Goal: Task Accomplishment & Management: Use online tool/utility

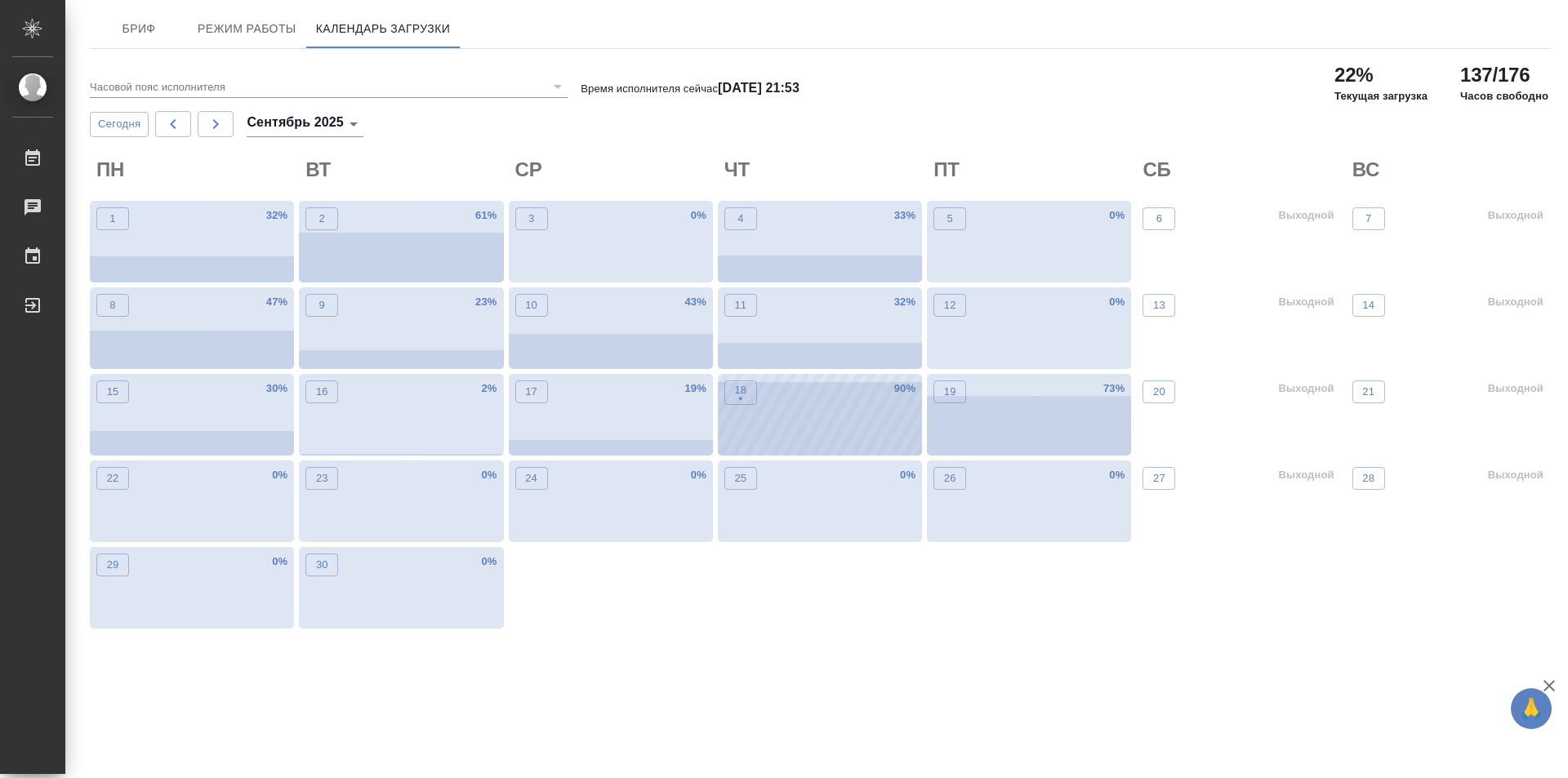
click at [764, 430] on div "18 • 90 %" at bounding box center [820, 415] width 204 height 82
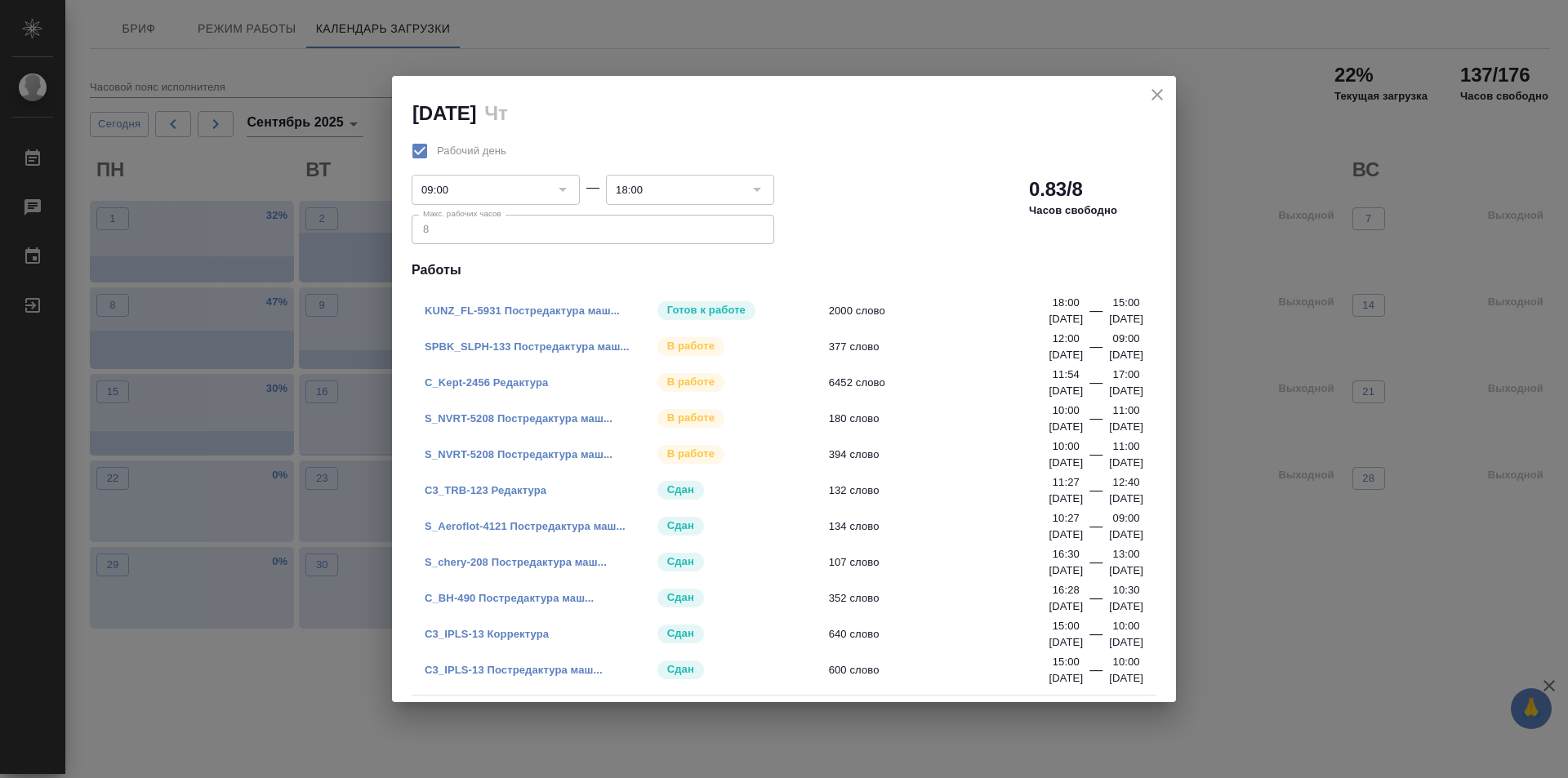
click at [534, 457] on link "S_NVRT-5208 Постредактура маш..." at bounding box center [518, 454] width 188 height 12
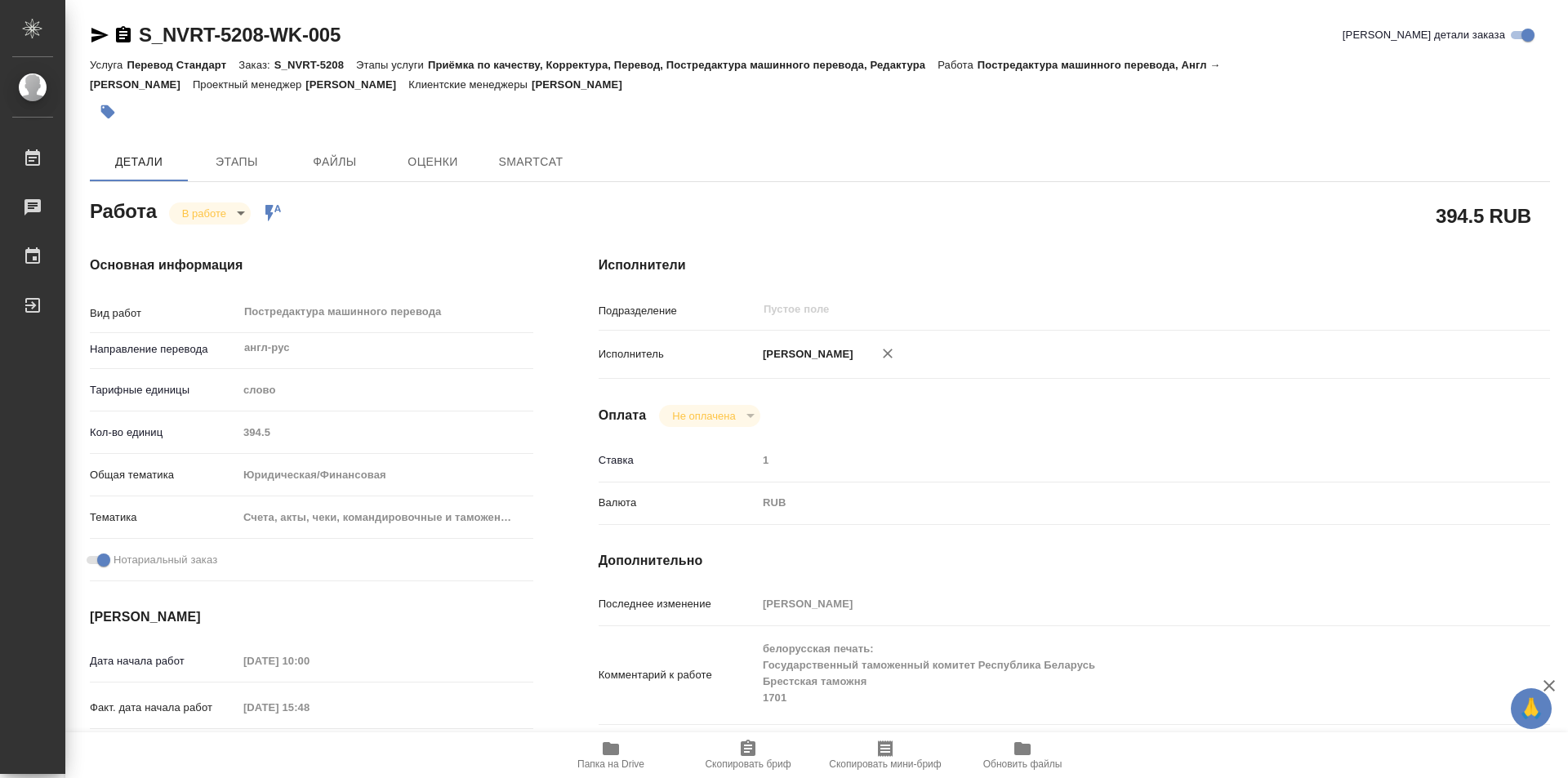
type textarea "x"
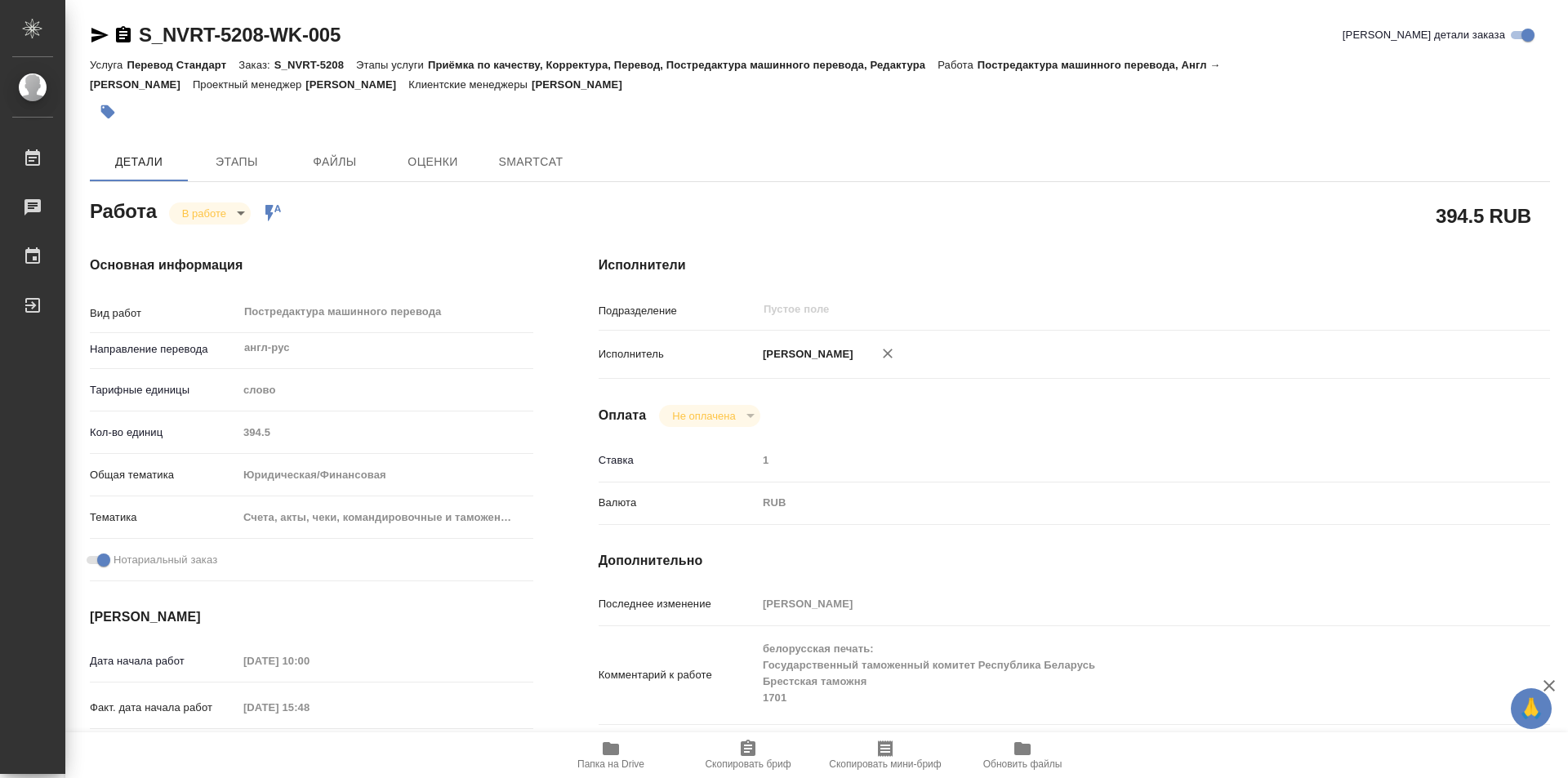
type textarea "x"
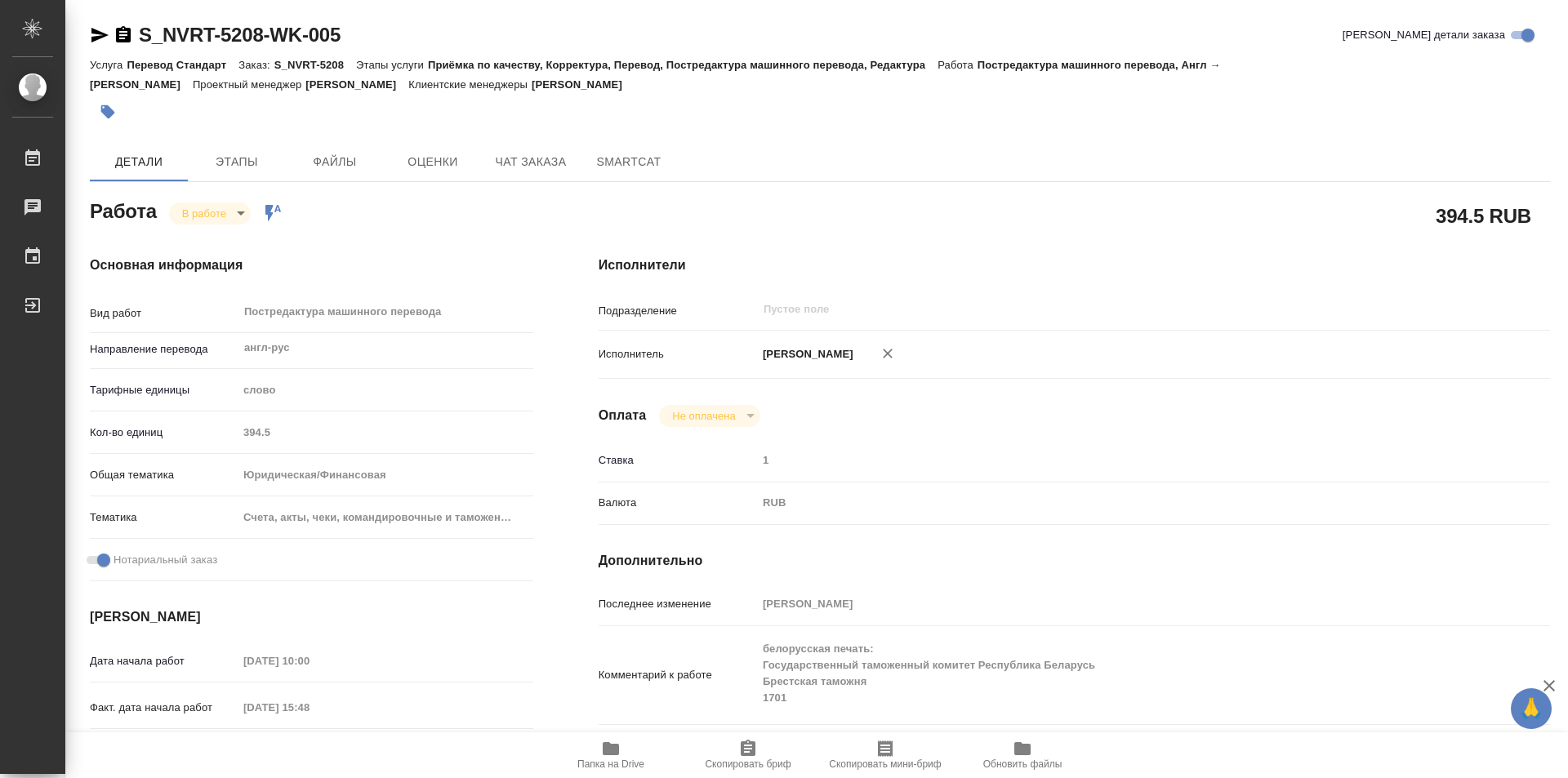
type textarea "x"
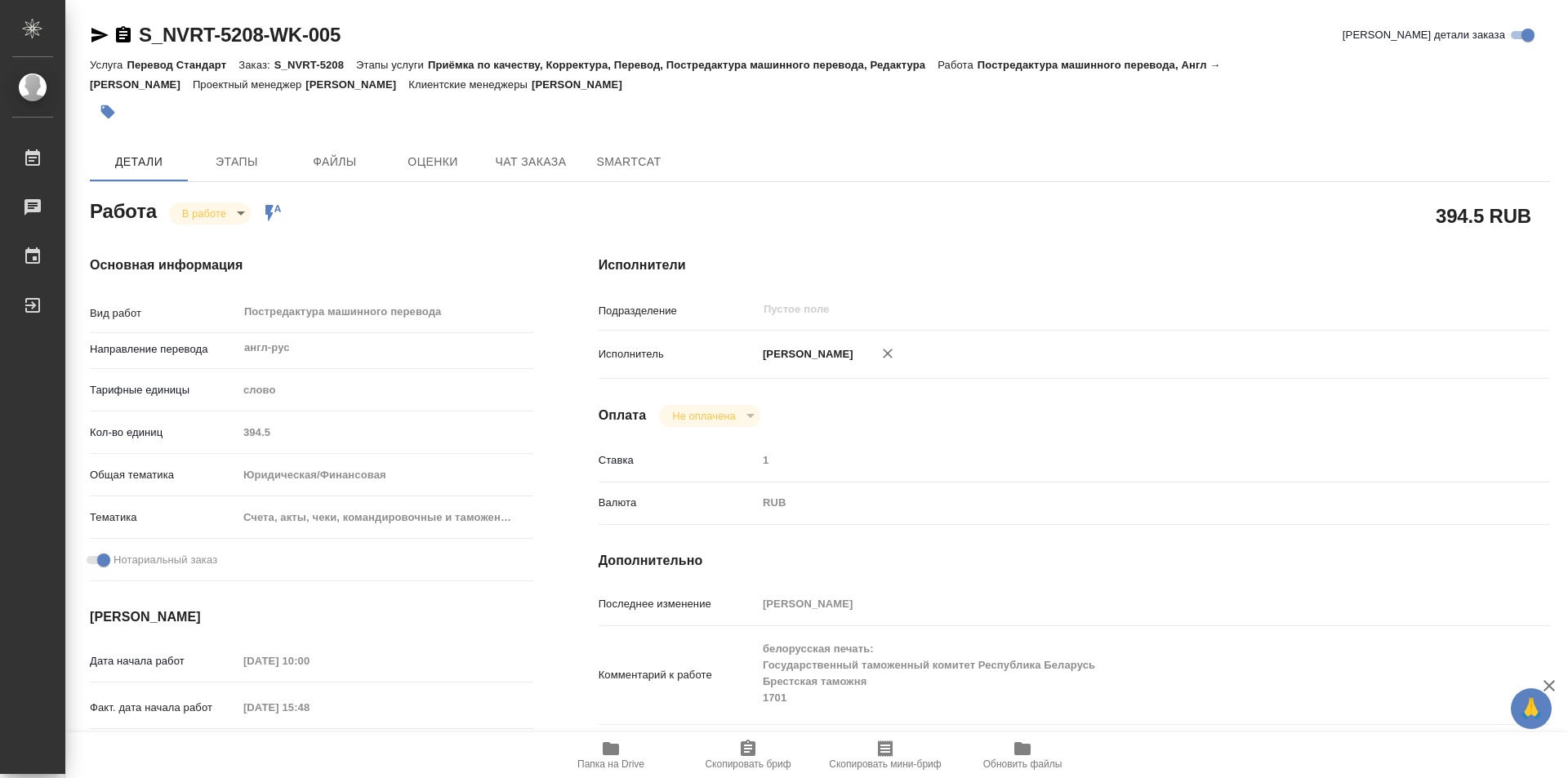
type textarea "x"
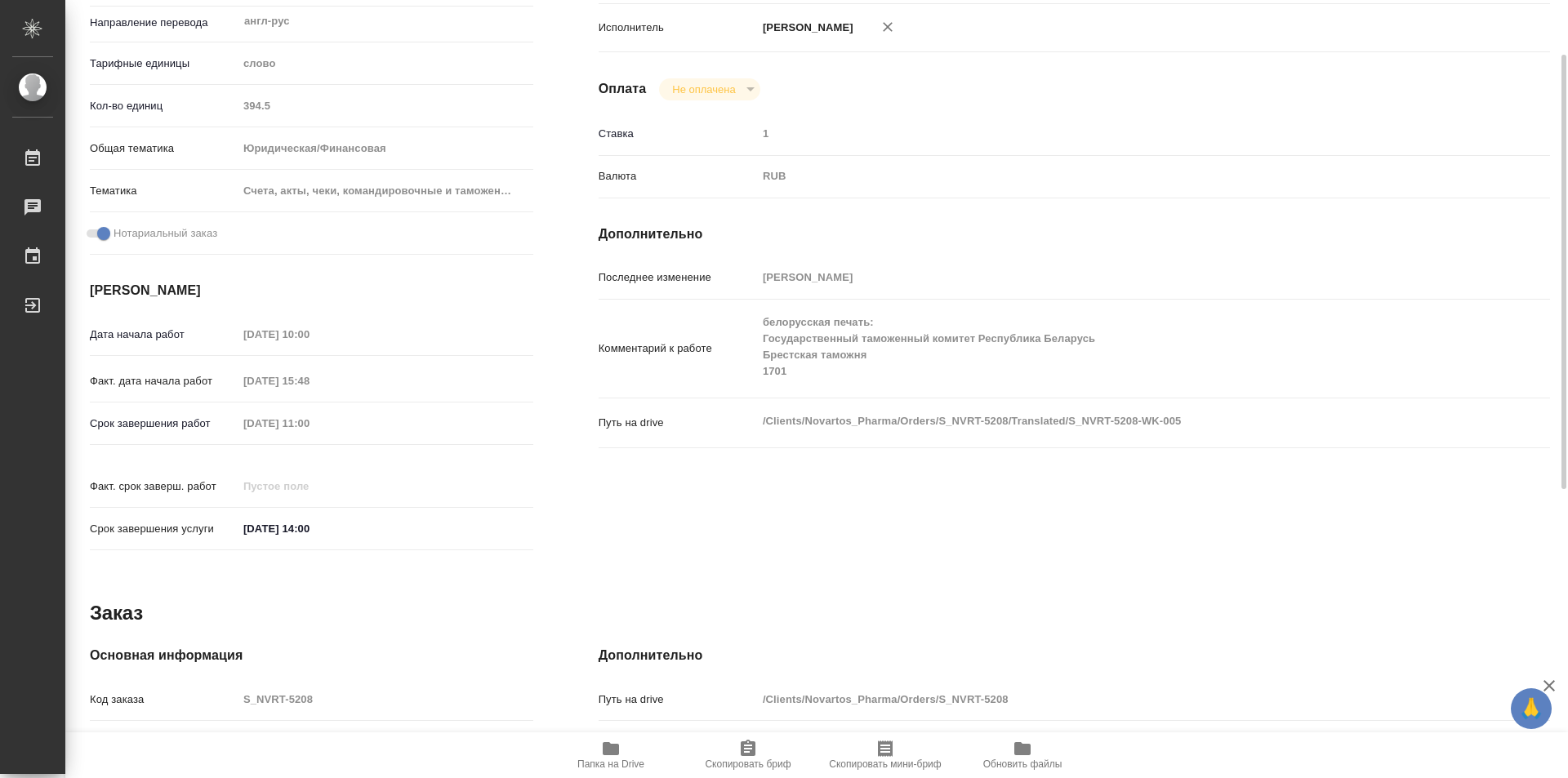
scroll to position [82, 0]
